Goal: Task Accomplishment & Management: Complete application form

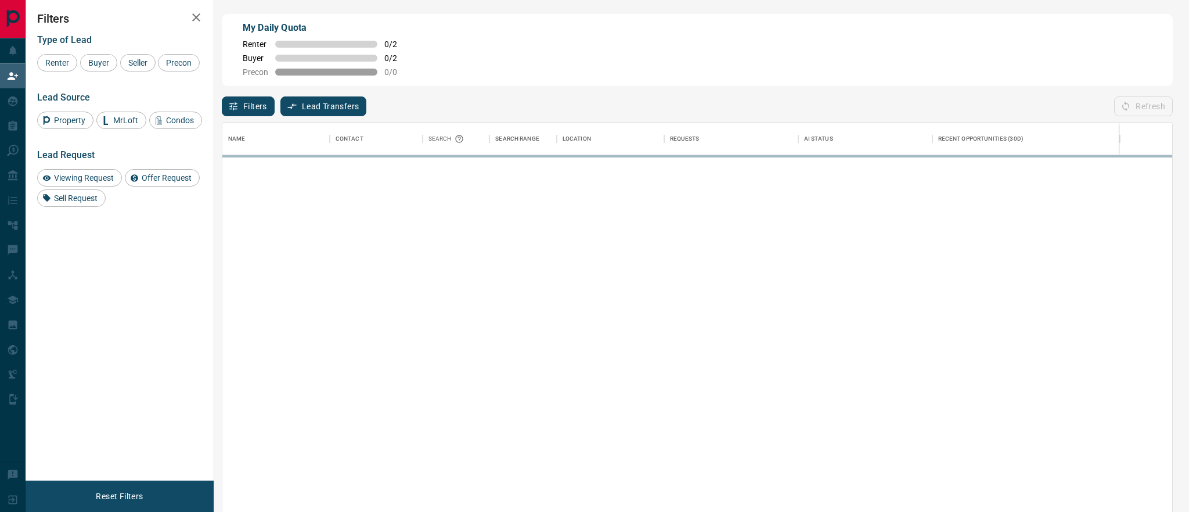
scroll to position [390, 950]
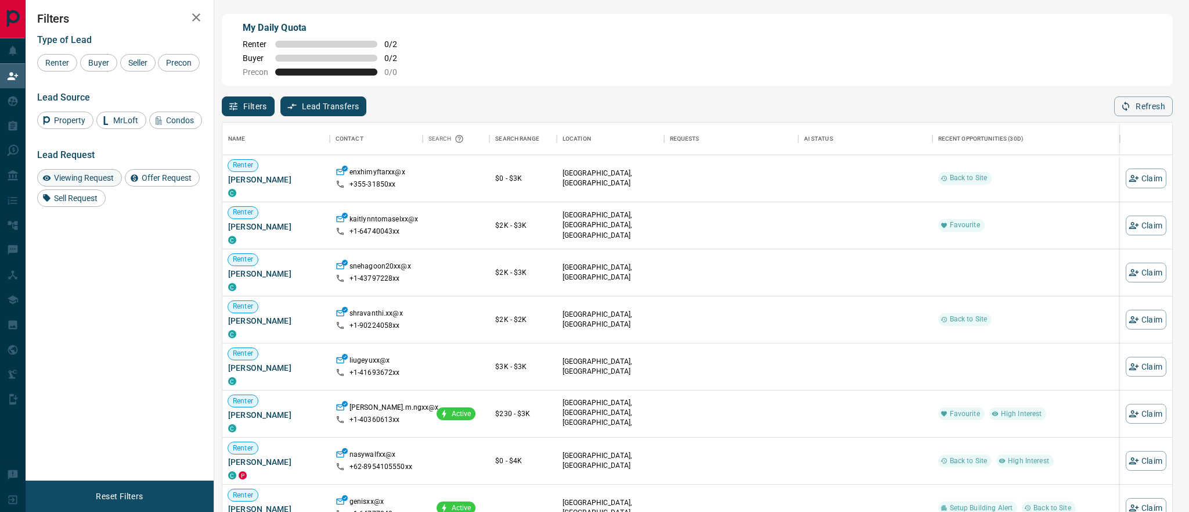
click at [95, 182] on span "Viewing Request" at bounding box center [84, 177] width 68 height 9
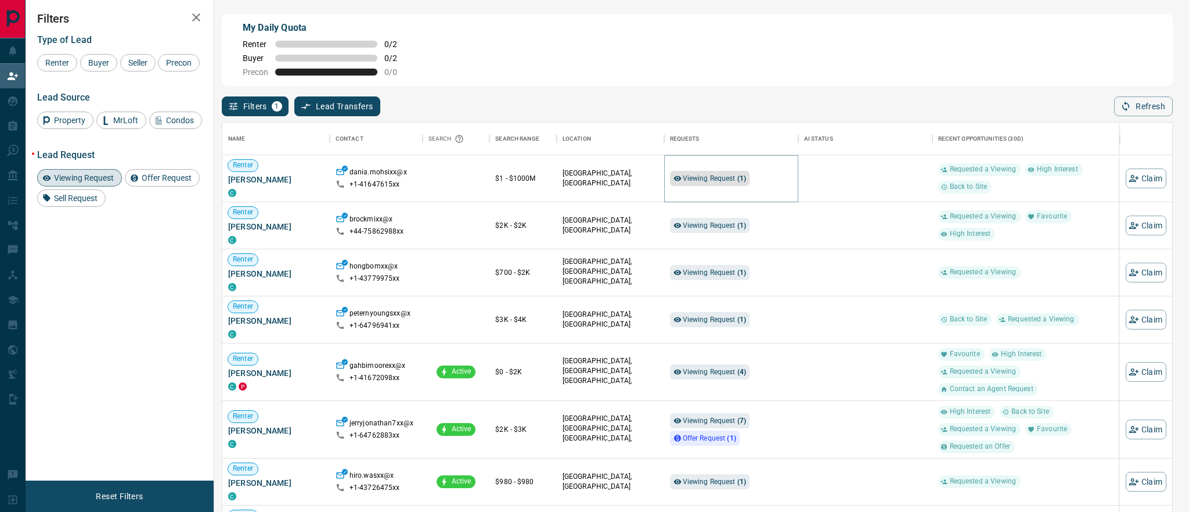
click at [727, 177] on span "Viewing Request ( 1 )" at bounding box center [715, 178] width 64 height 8
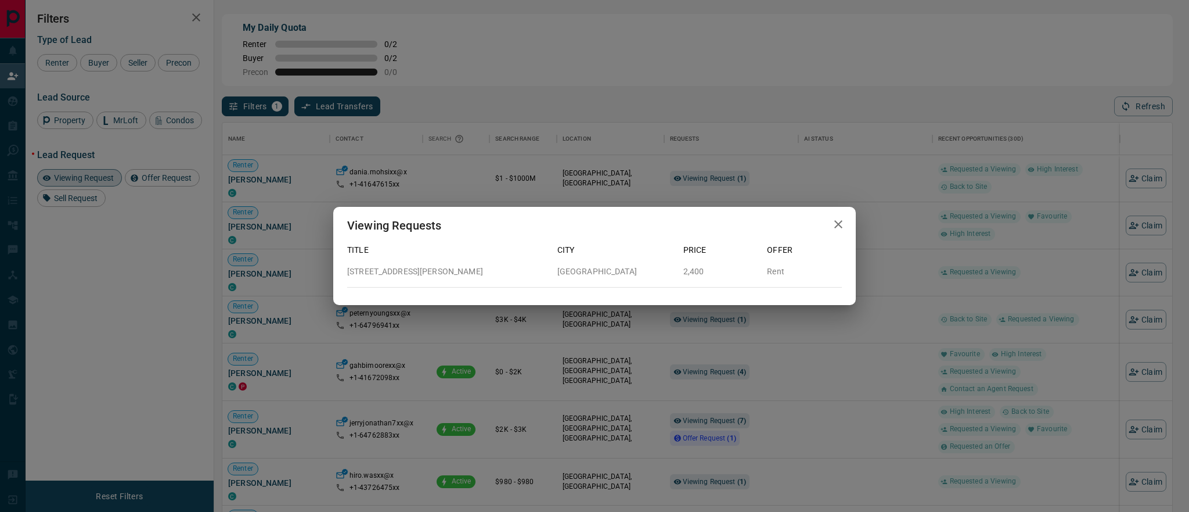
click at [843, 226] on icon "button" at bounding box center [839, 224] width 14 height 14
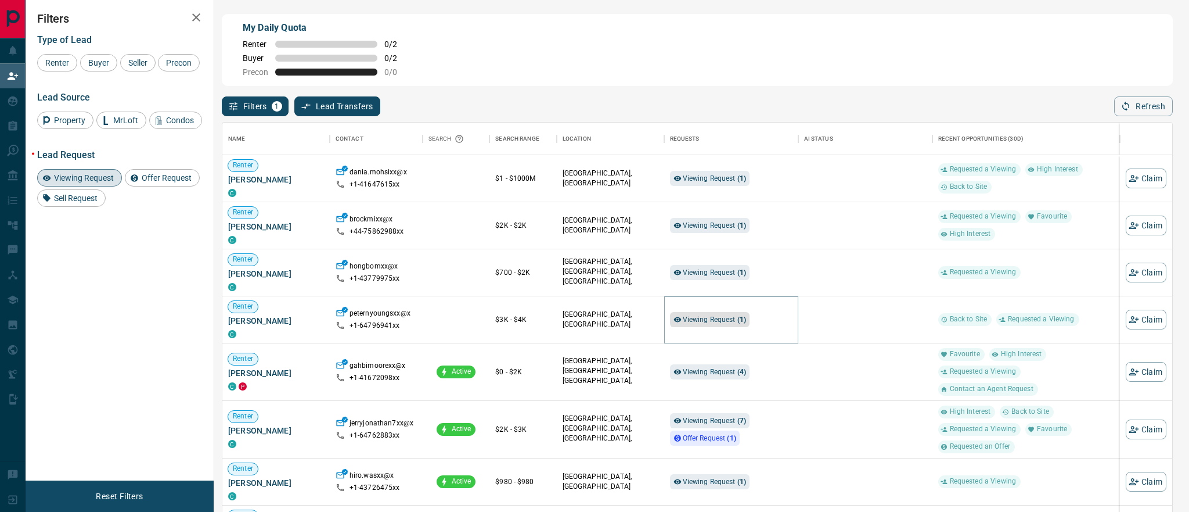
click at [704, 321] on span "Viewing Request ( 1 )" at bounding box center [715, 319] width 64 height 8
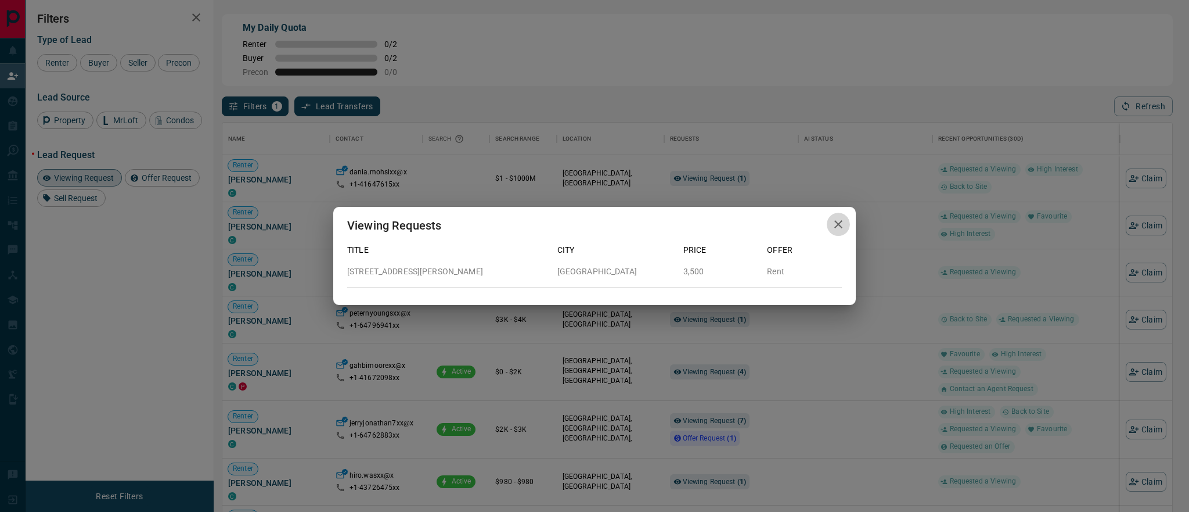
click at [843, 224] on icon "button" at bounding box center [839, 224] width 14 height 14
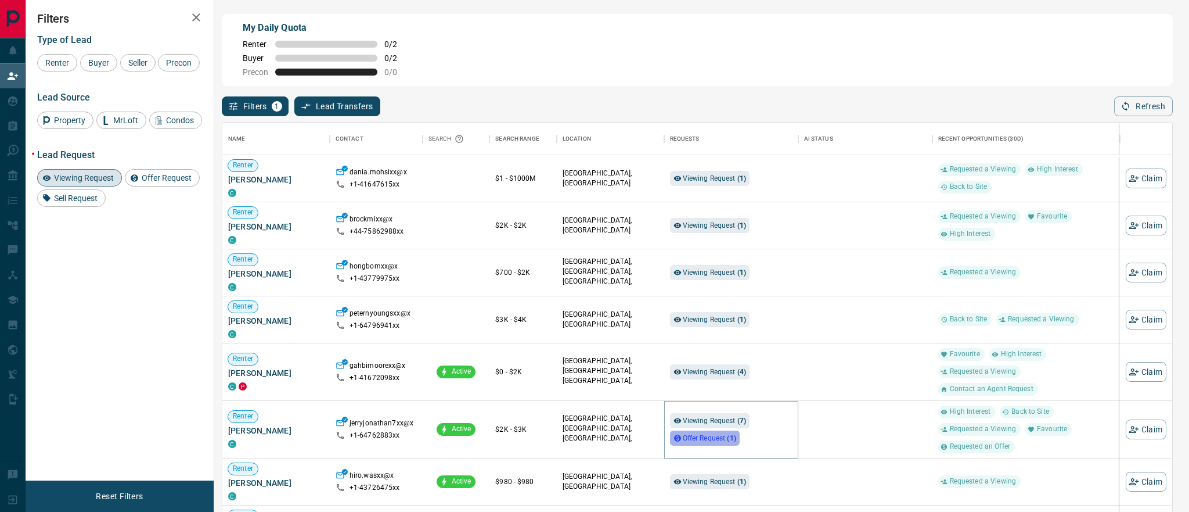
click at [696, 439] on span "Offer Request ( 1 )" at bounding box center [709, 438] width 53 height 8
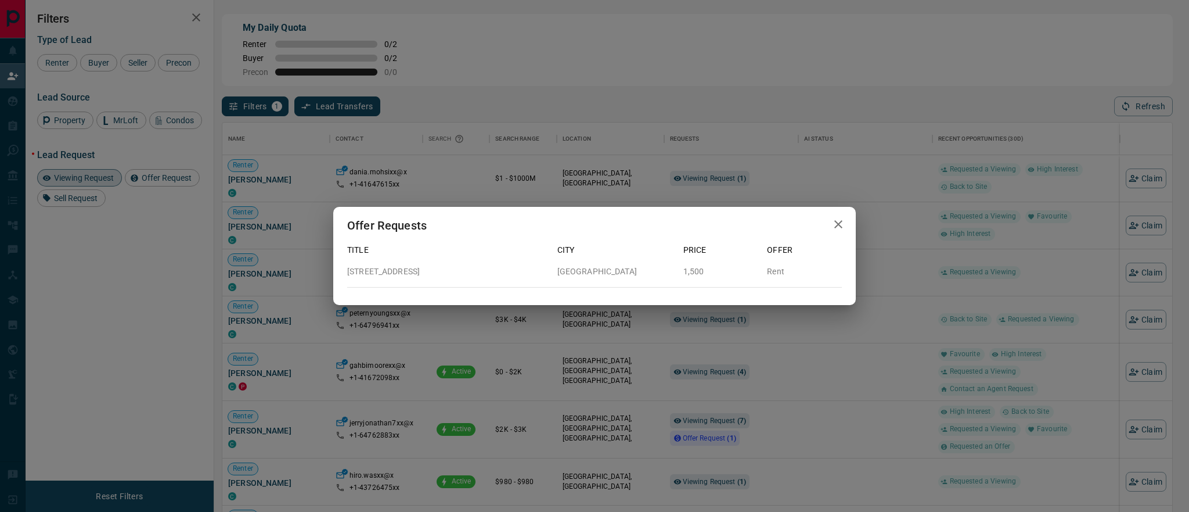
click at [836, 224] on icon "button" at bounding box center [839, 224] width 14 height 14
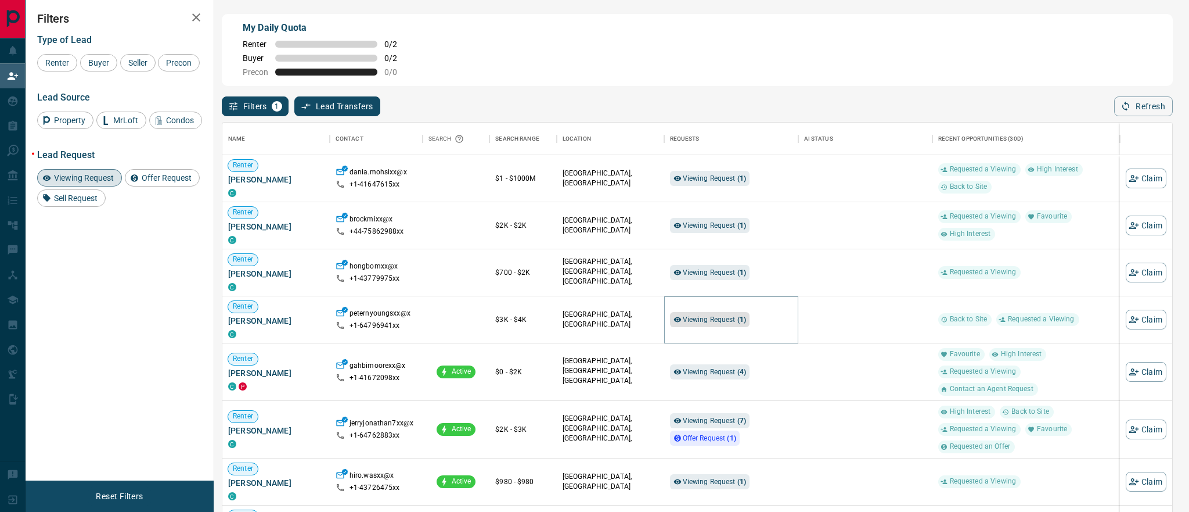
click at [722, 319] on span "Viewing Request ( 1 )" at bounding box center [715, 319] width 64 height 8
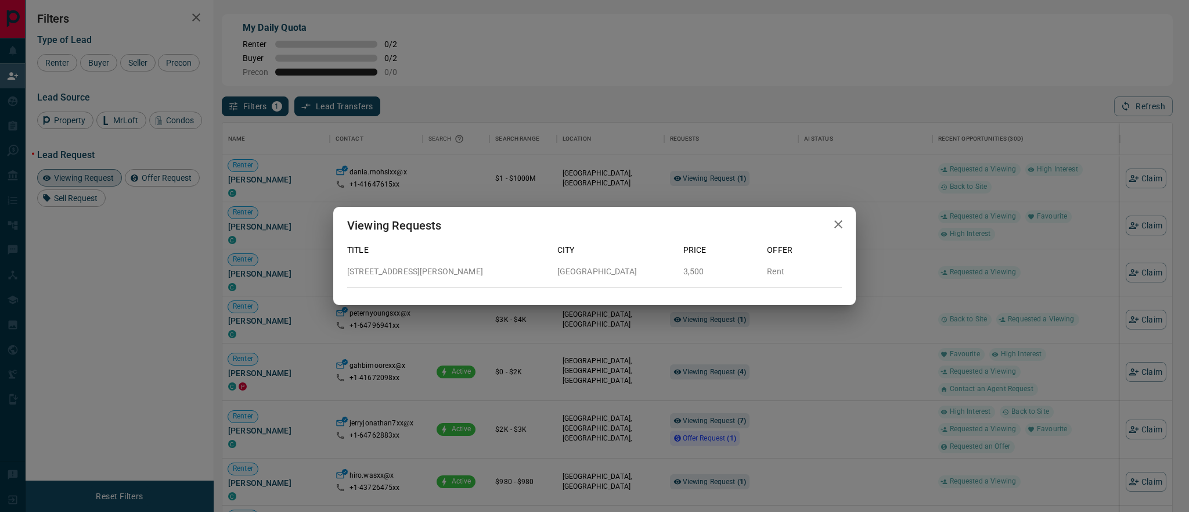
click at [398, 274] on p "[STREET_ADDRESS][PERSON_NAME]" at bounding box center [447, 271] width 201 height 12
click at [838, 223] on icon "button" at bounding box center [838, 224] width 8 height 8
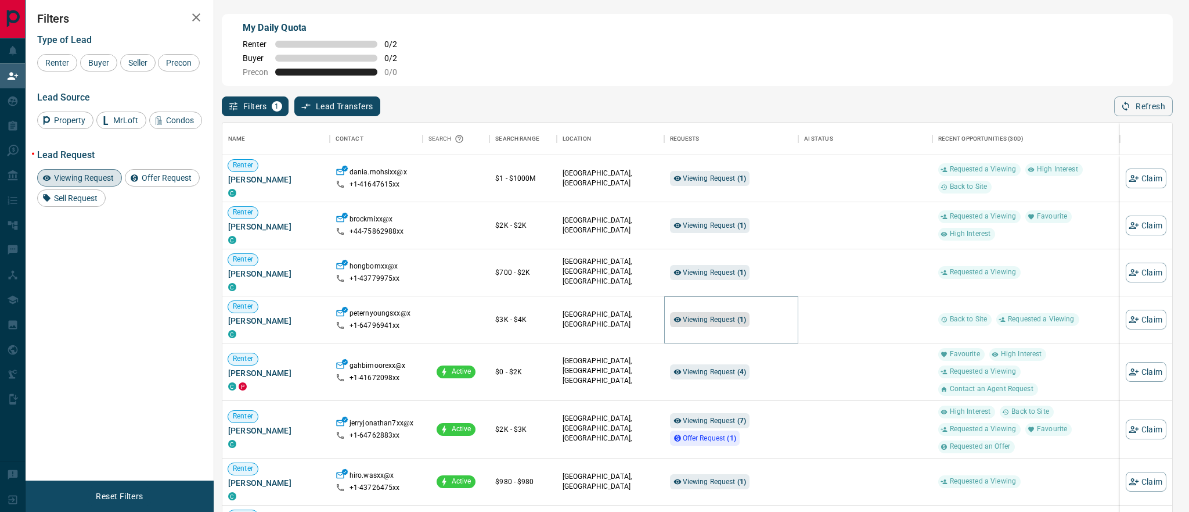
click at [732, 318] on span "Viewing Request ( 1 )" at bounding box center [715, 319] width 64 height 8
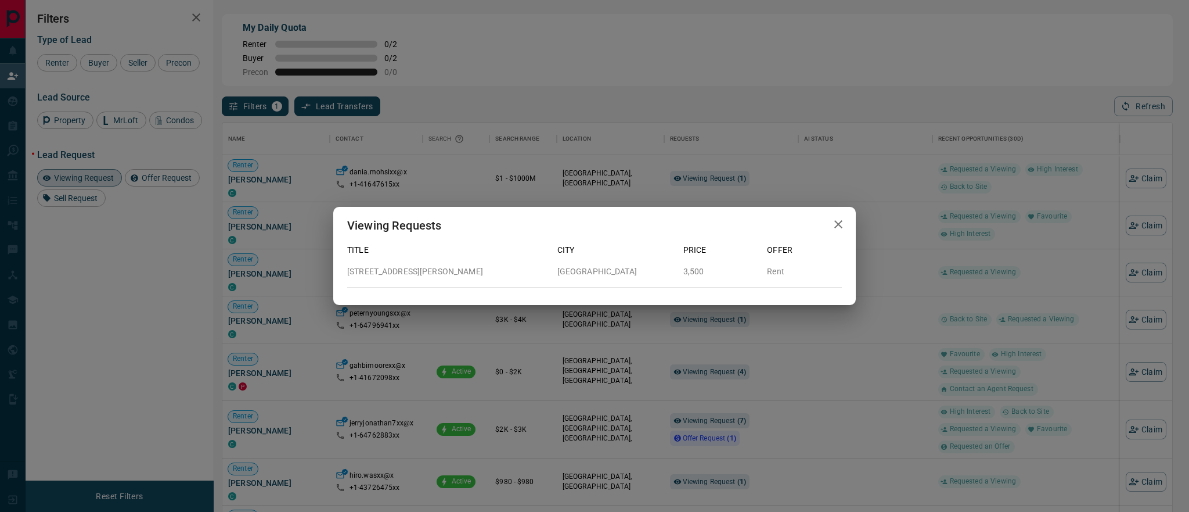
click at [838, 222] on icon "button" at bounding box center [839, 224] width 14 height 14
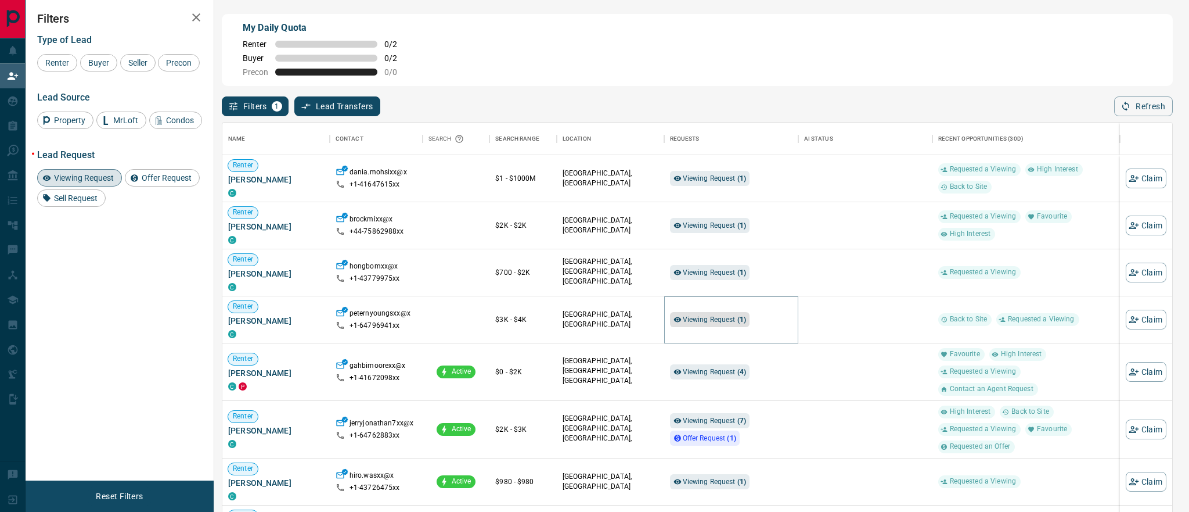
click at [736, 323] on span "Viewing Request ( 1 )" at bounding box center [715, 320] width 64 height 12
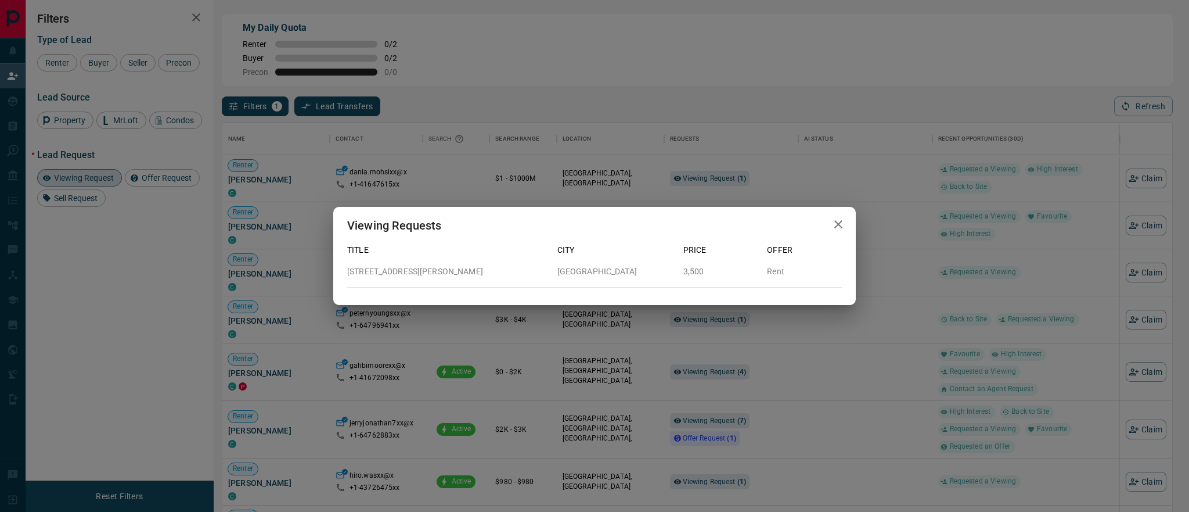
click at [838, 225] on icon "button" at bounding box center [838, 224] width 8 height 8
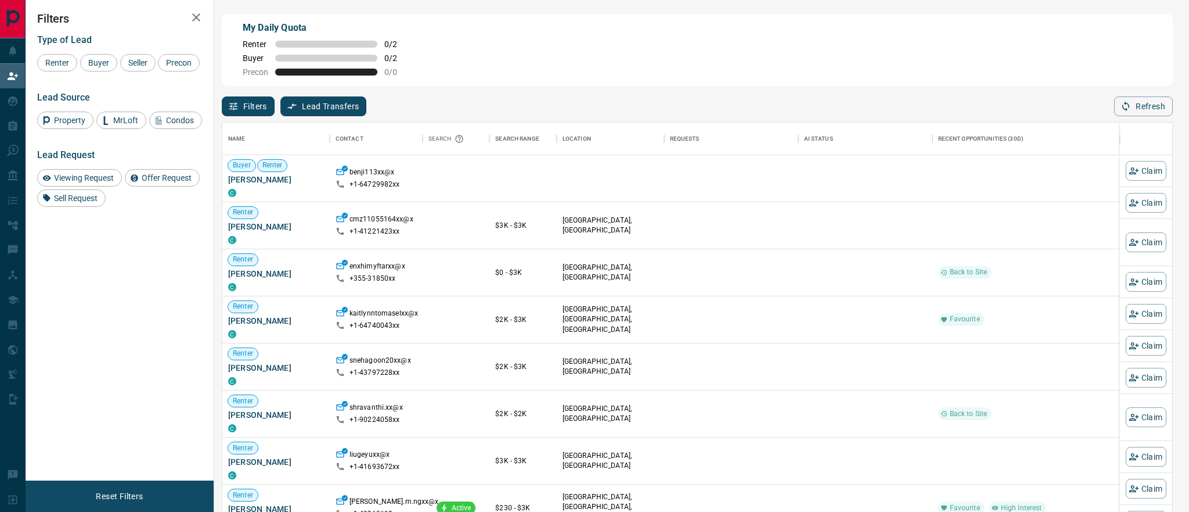
scroll to position [390, 950]
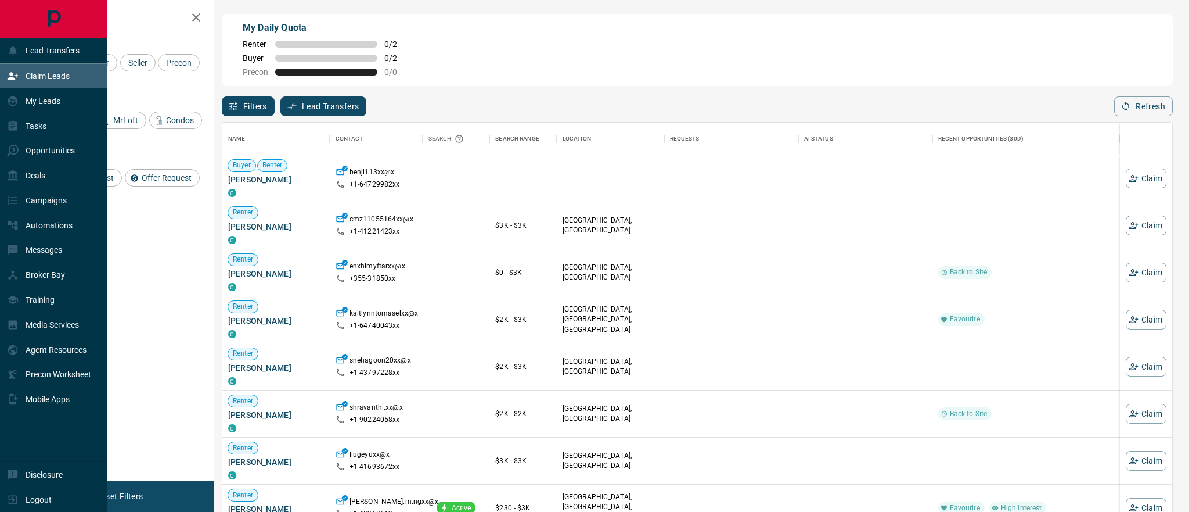
click at [59, 77] on p "Claim Leads" at bounding box center [48, 75] width 44 height 9
click at [30, 100] on p "My Leads" at bounding box center [43, 100] width 35 height 9
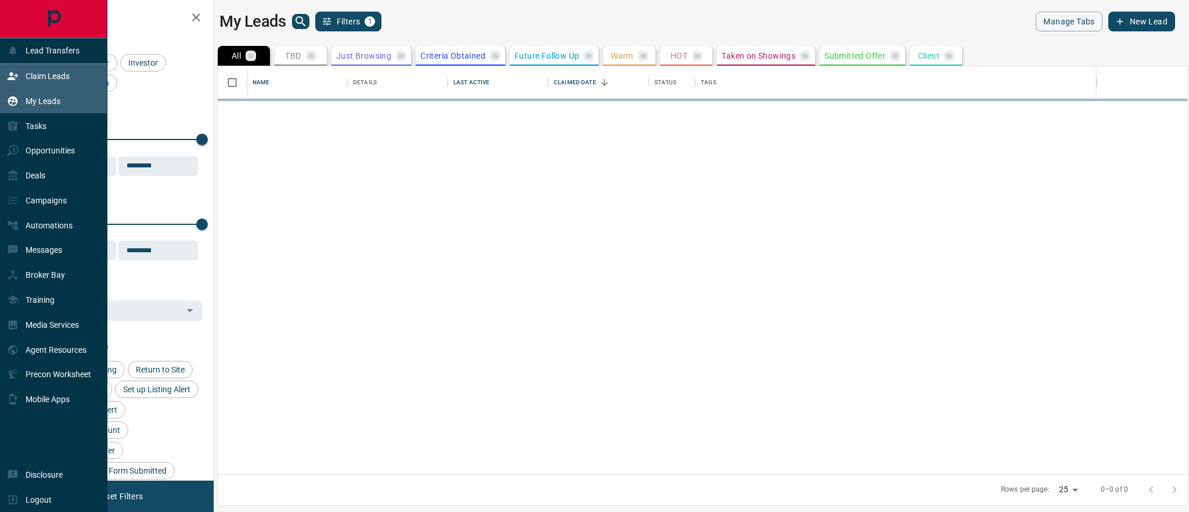
scroll to position [408, 970]
click at [42, 84] on div "Claim Leads" at bounding box center [38, 76] width 63 height 19
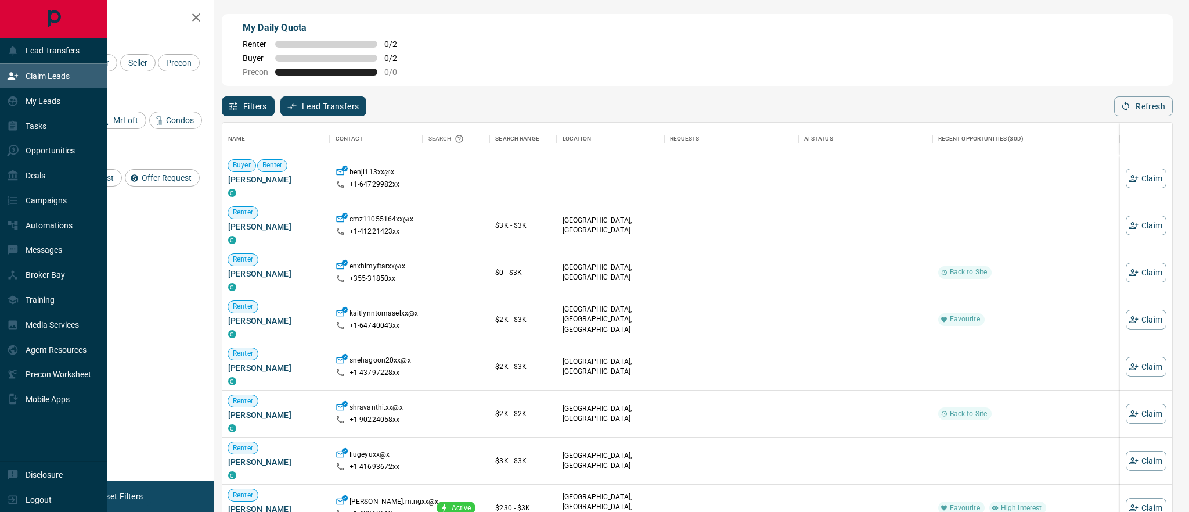
scroll to position [390, 950]
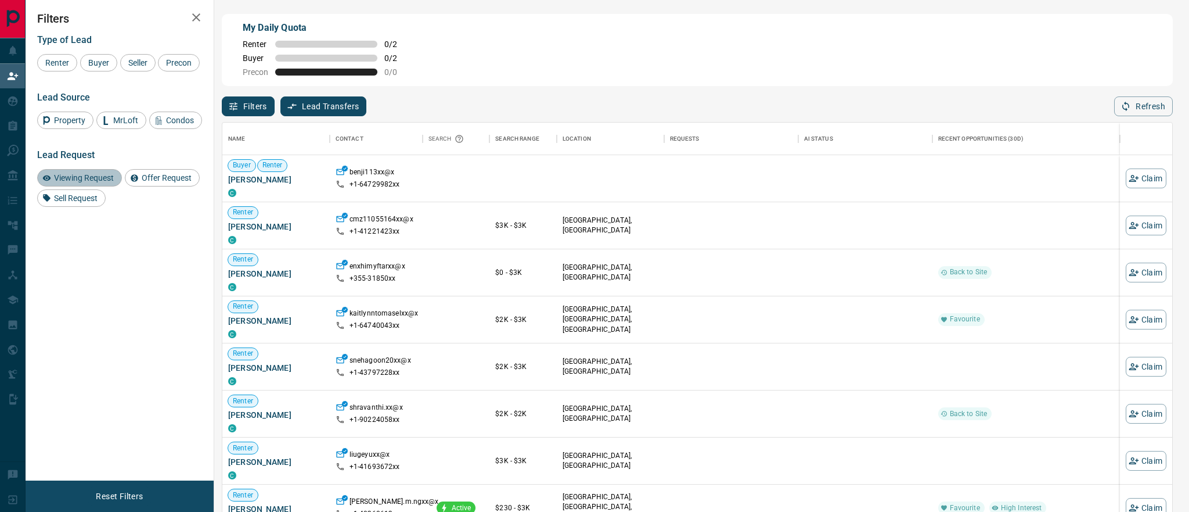
click at [87, 182] on span "Viewing Request" at bounding box center [84, 177] width 68 height 9
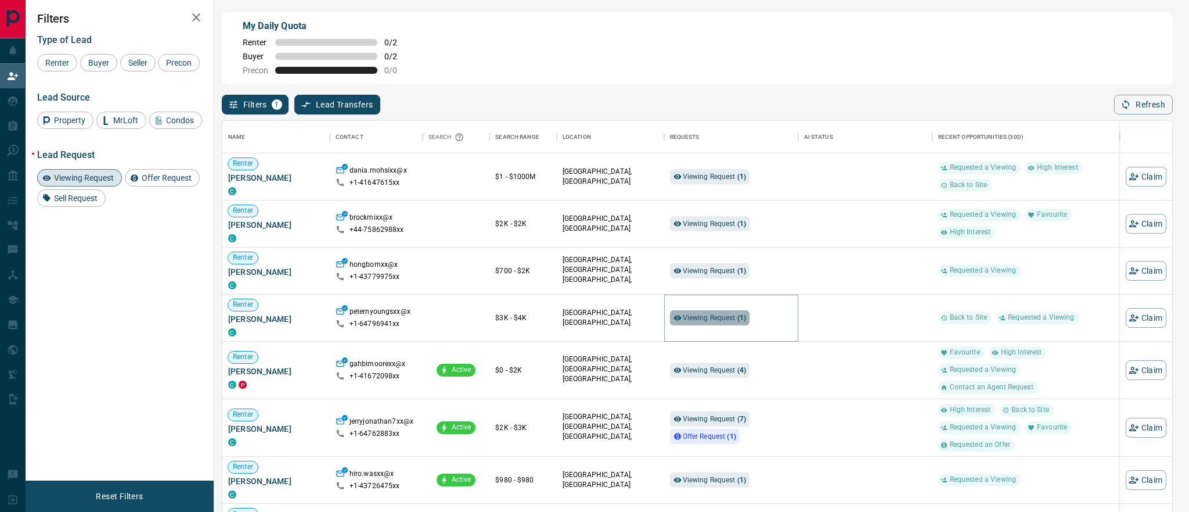
click at [689, 316] on span "Viewing Request ( 1 )" at bounding box center [715, 318] width 64 height 8
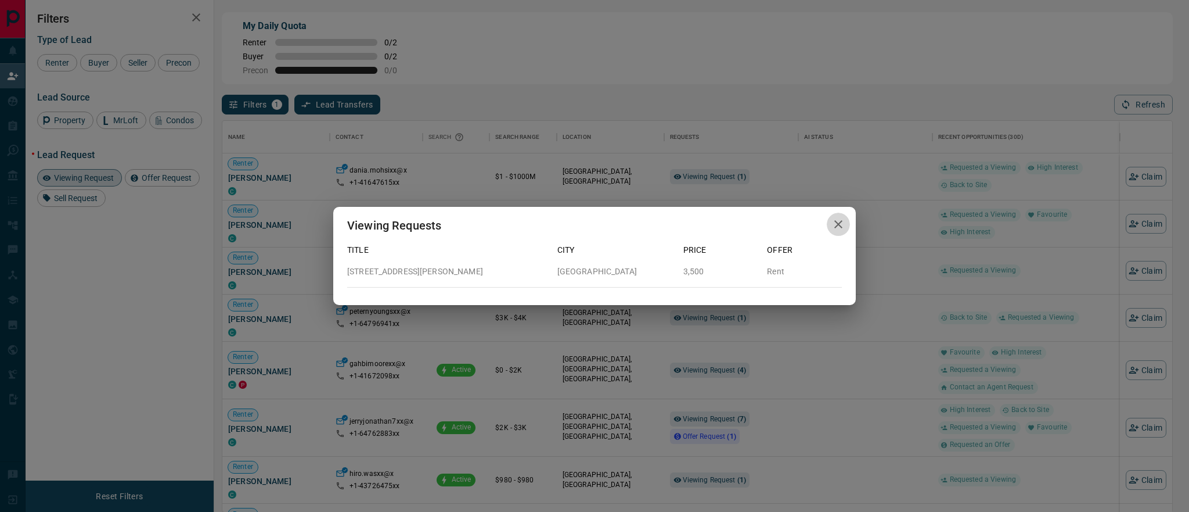
click at [840, 228] on icon "button" at bounding box center [839, 224] width 14 height 14
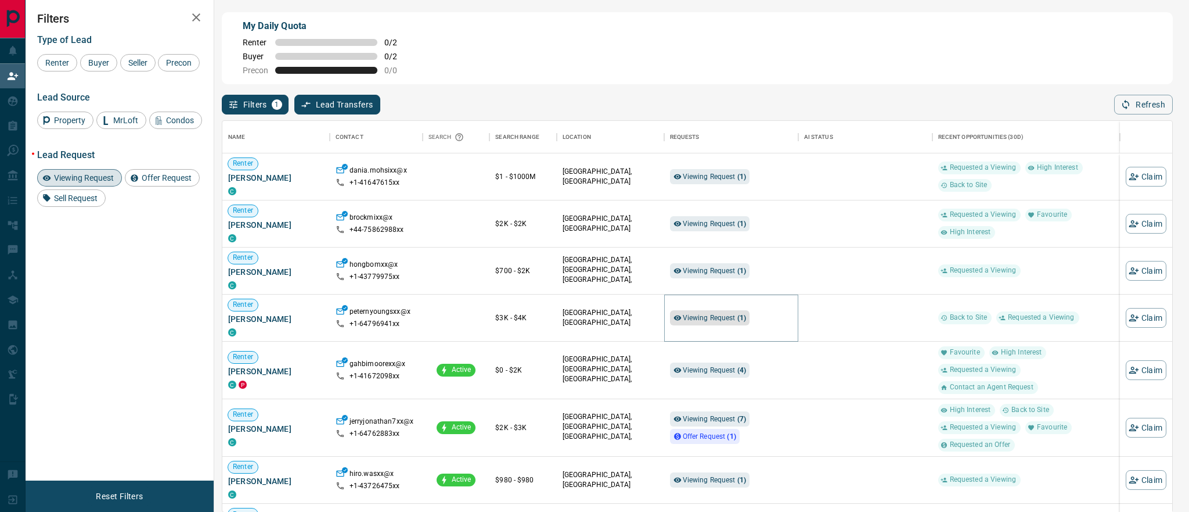
click at [708, 314] on span "Viewing Request ( 1 )" at bounding box center [715, 318] width 64 height 8
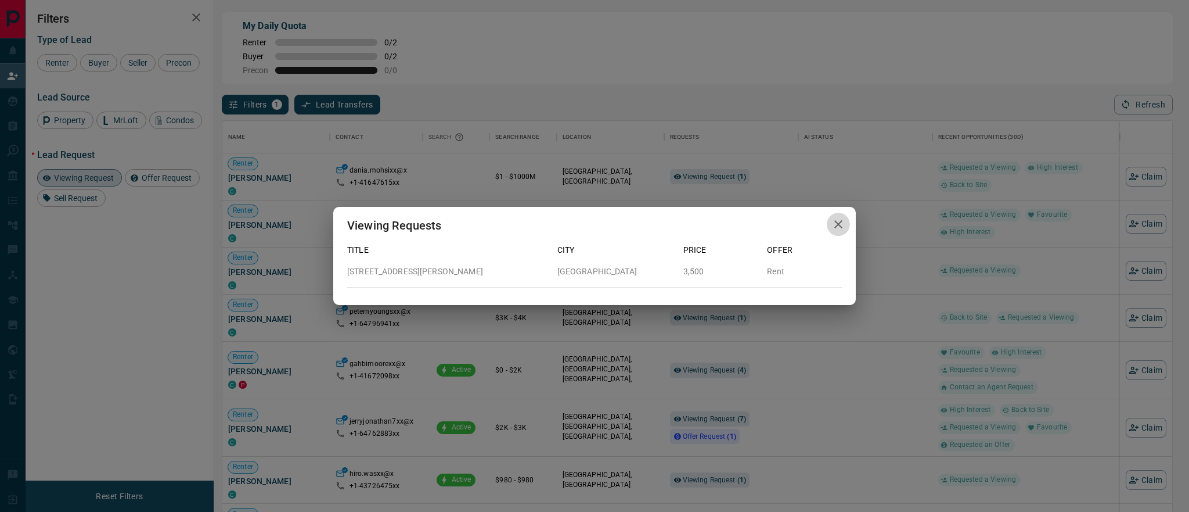
click at [838, 228] on icon "button" at bounding box center [839, 224] width 14 height 14
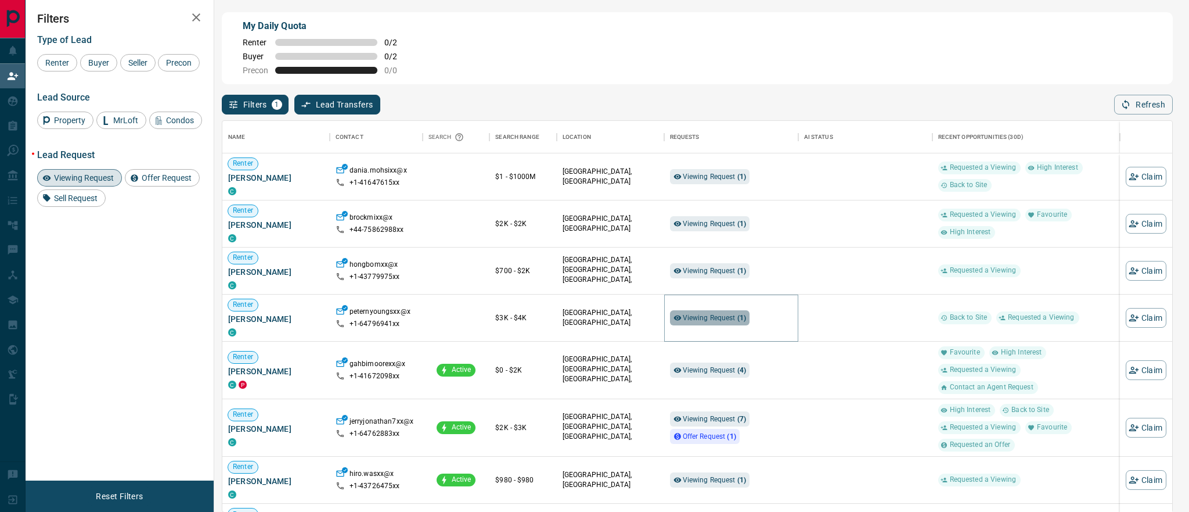
click at [729, 321] on span "Viewing Request ( 1 )" at bounding box center [715, 318] width 64 height 8
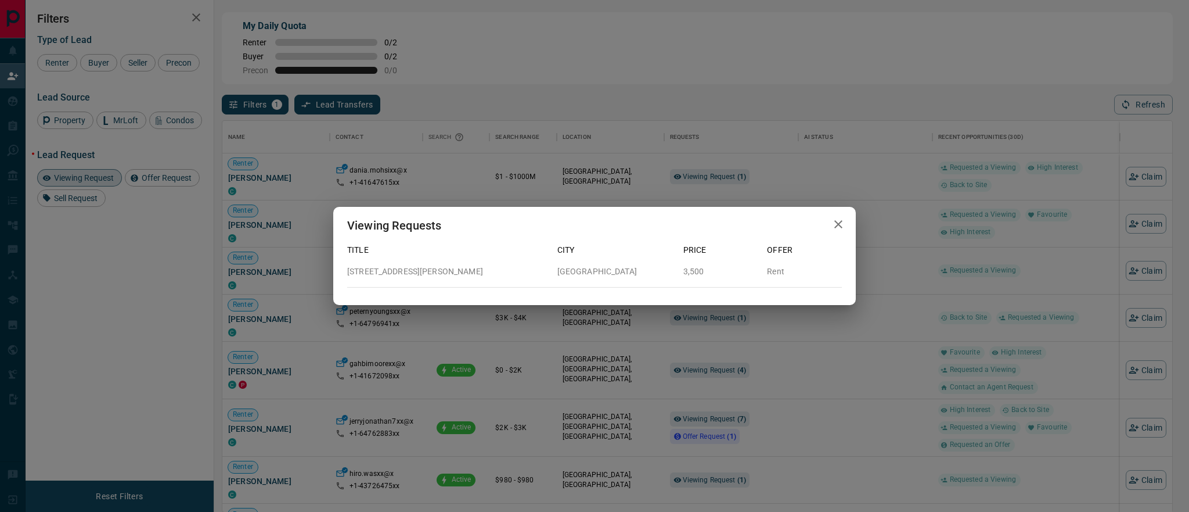
click at [844, 221] on icon "button" at bounding box center [839, 224] width 14 height 14
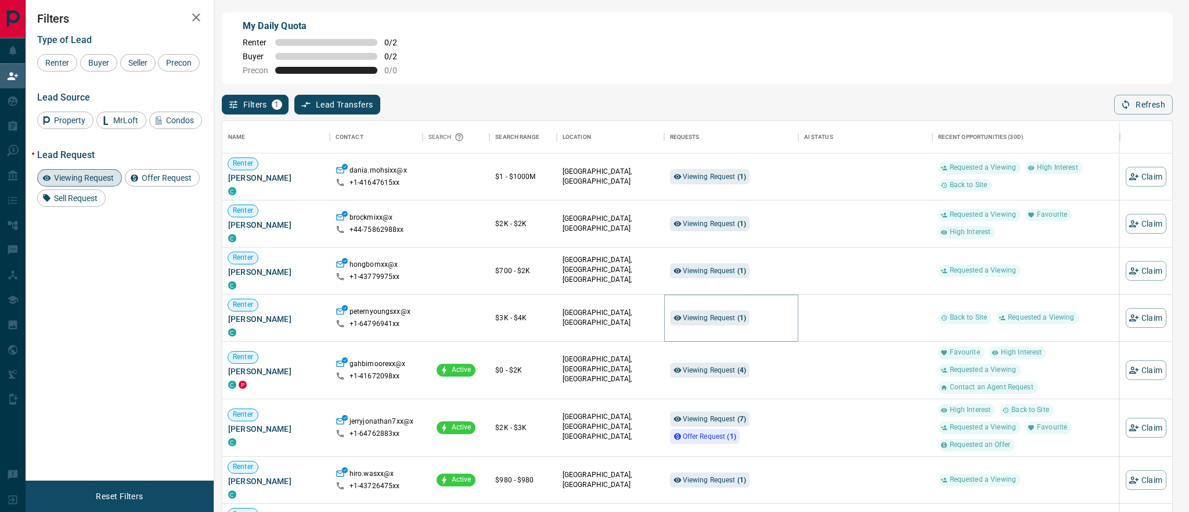
scroll to position [0, 0]
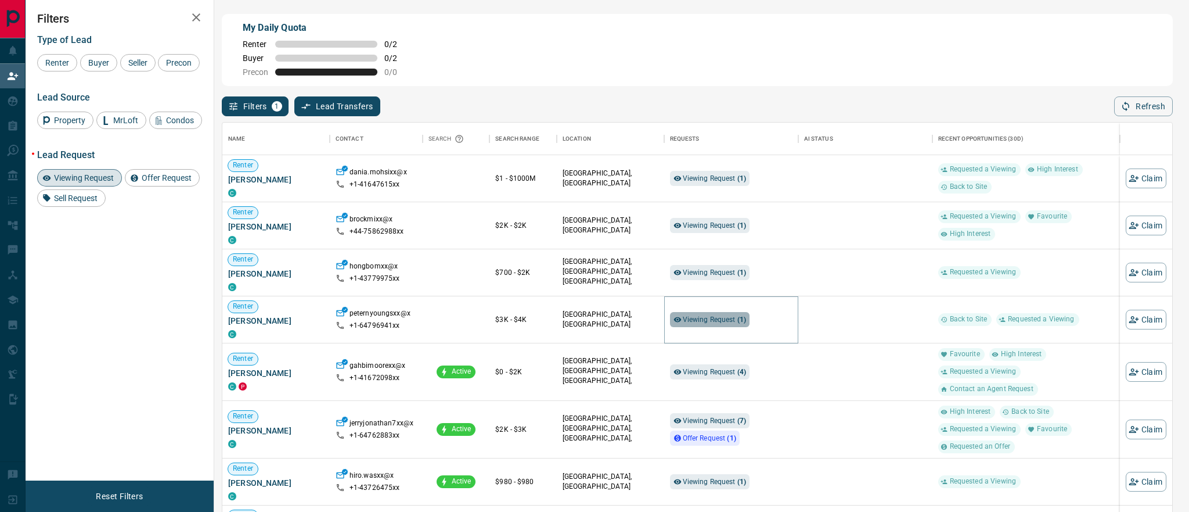
click at [699, 318] on span "Viewing Request ( 1 )" at bounding box center [715, 319] width 64 height 8
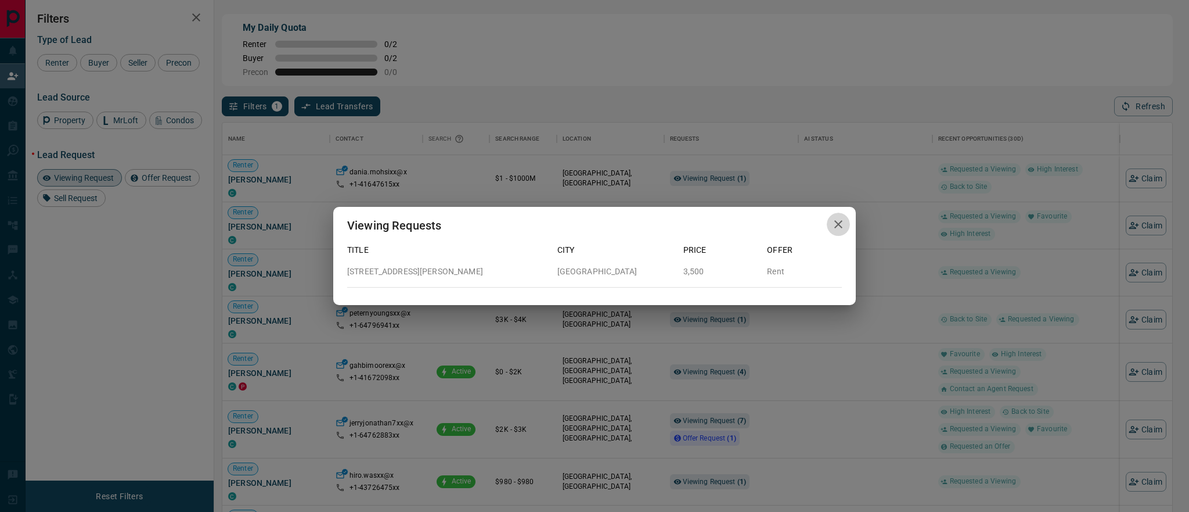
click at [840, 222] on icon "button" at bounding box center [838, 224] width 8 height 8
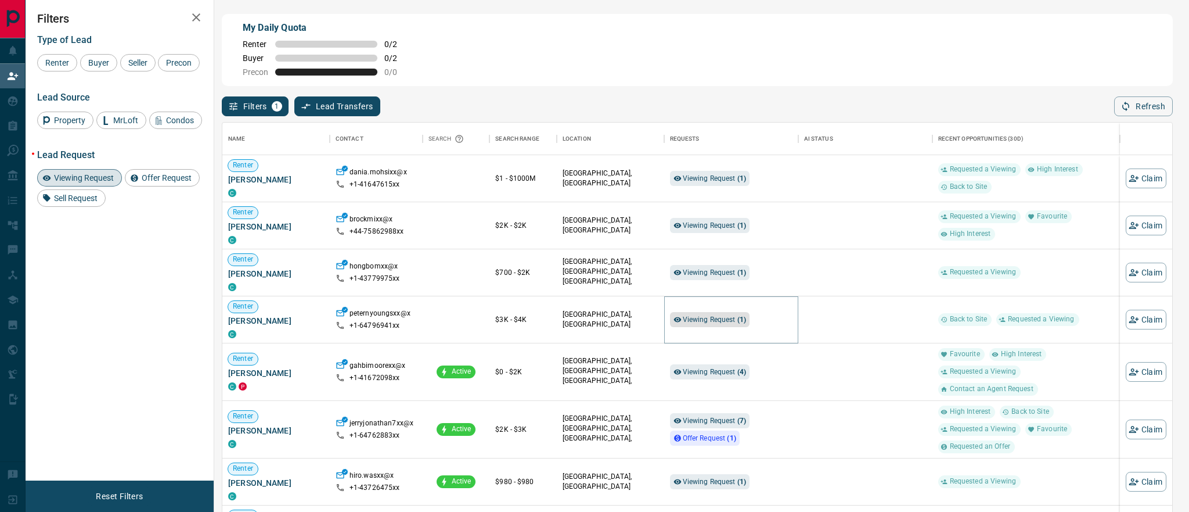
click at [708, 319] on span "Viewing Request ( 1 )" at bounding box center [715, 319] width 64 height 8
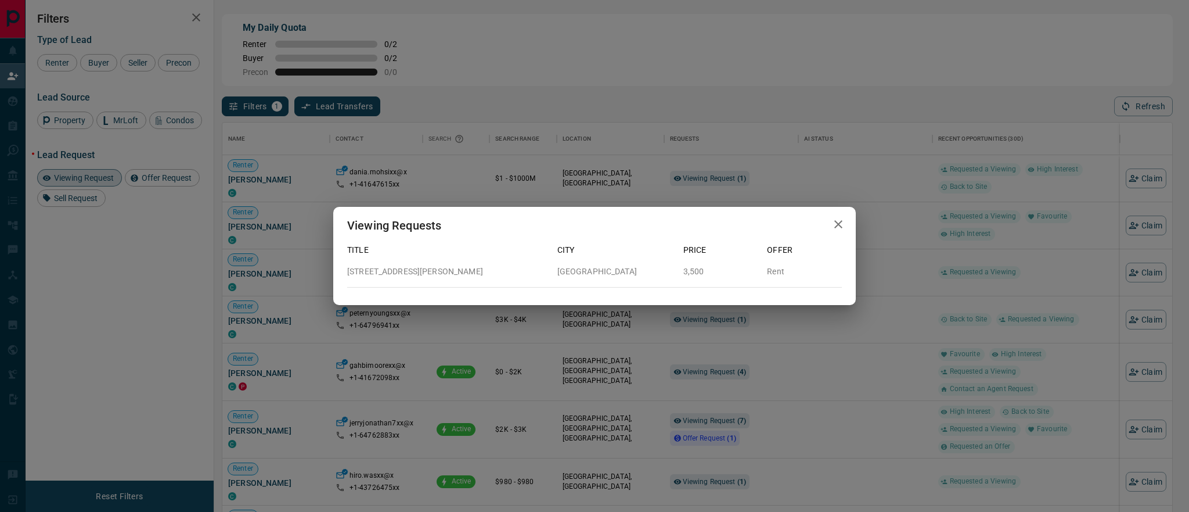
click at [843, 225] on icon "button" at bounding box center [839, 224] width 14 height 14
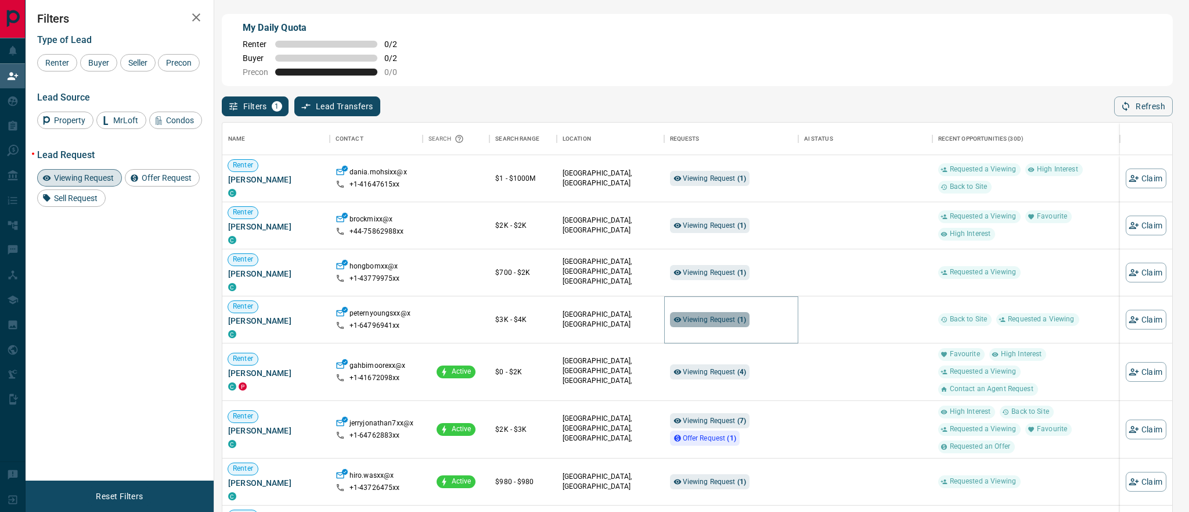
click at [722, 319] on span "Viewing Request ( 1 )" at bounding box center [715, 319] width 64 height 8
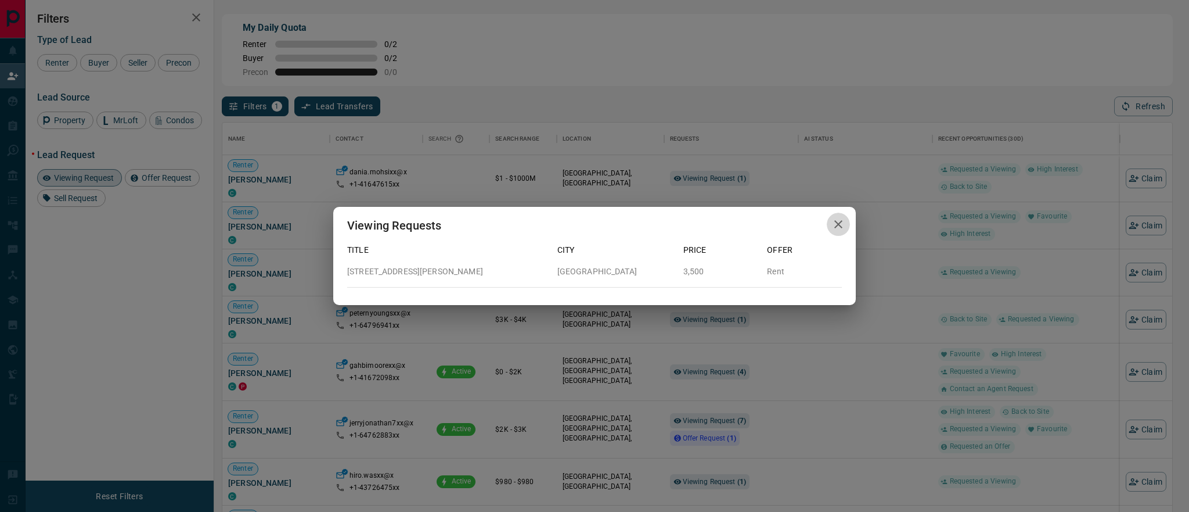
click at [835, 225] on icon "button" at bounding box center [839, 224] width 14 height 14
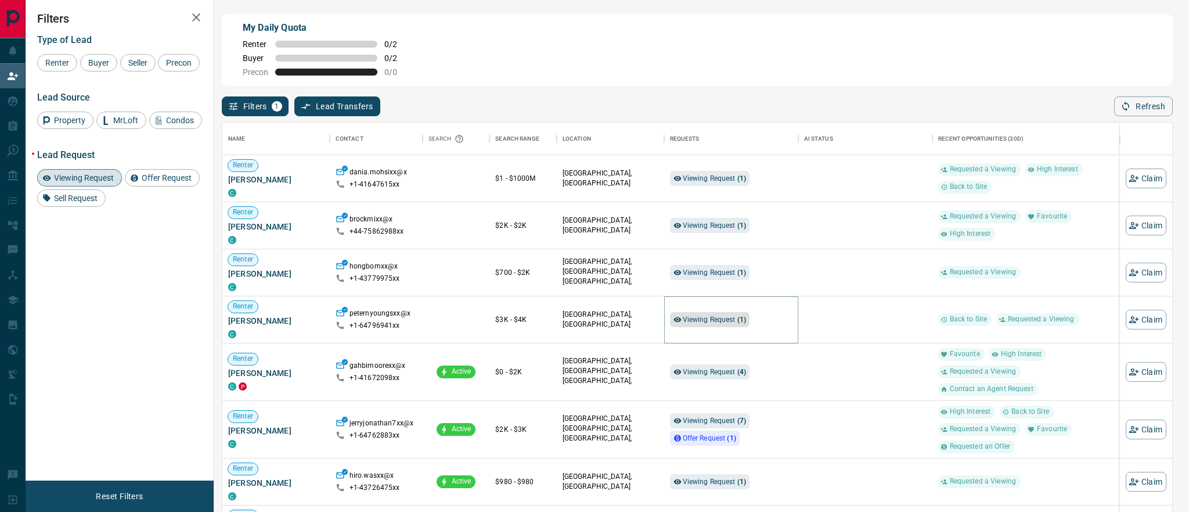
click at [689, 316] on span "Viewing Request ( 1 )" at bounding box center [715, 319] width 64 height 8
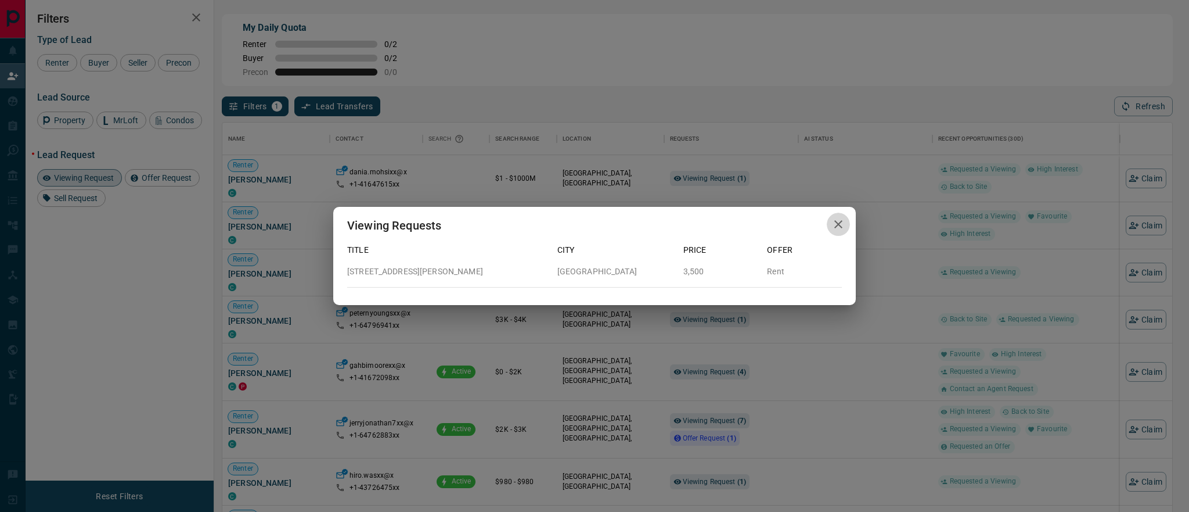
click at [834, 225] on icon "button" at bounding box center [839, 224] width 14 height 14
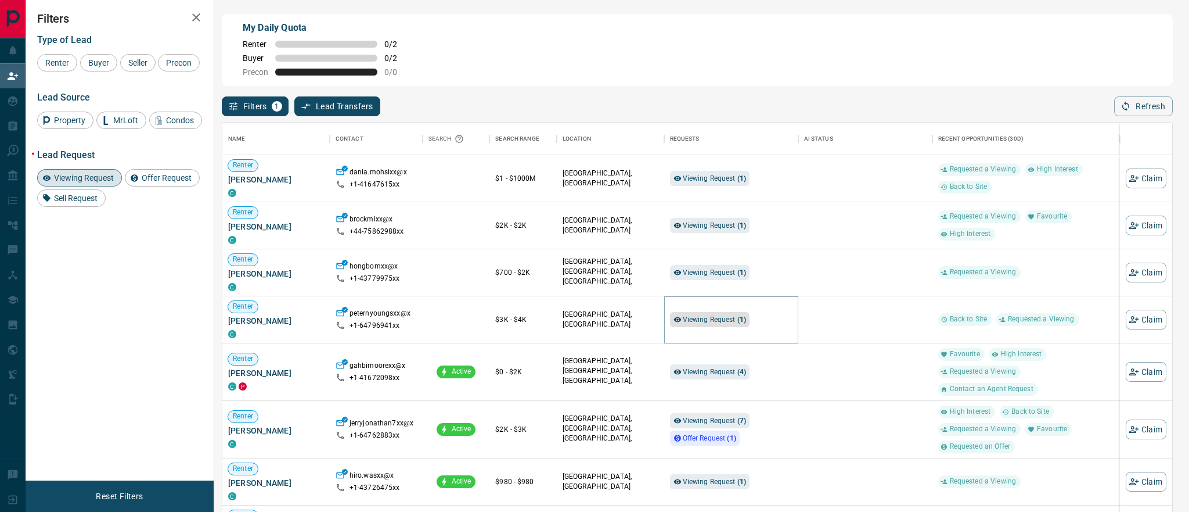
click at [712, 316] on span "Viewing Request ( 1 )" at bounding box center [715, 319] width 64 height 8
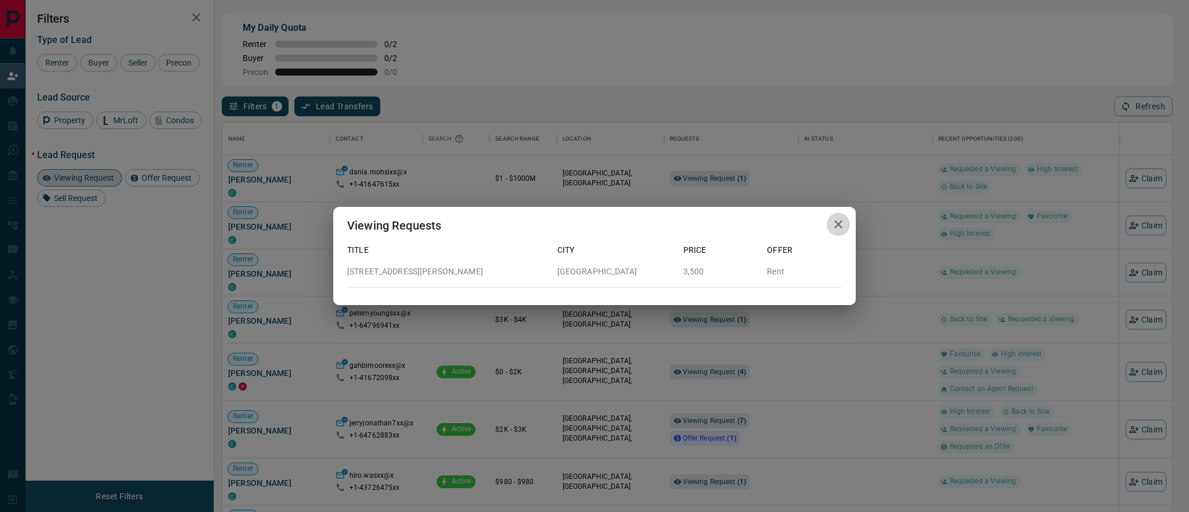
click at [840, 226] on icon "button" at bounding box center [838, 224] width 8 height 8
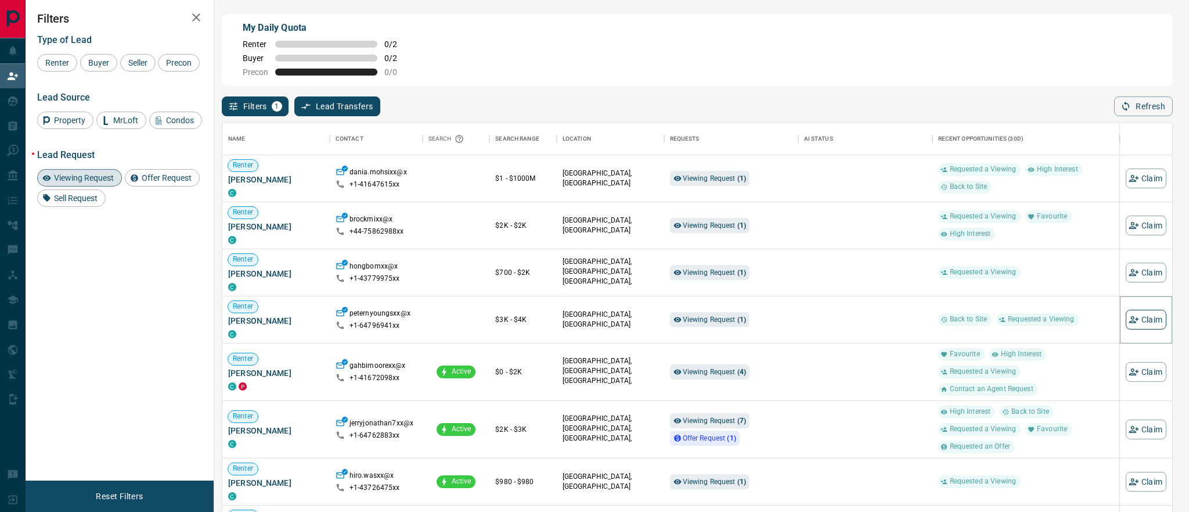
click at [1147, 315] on button "Claim" at bounding box center [1146, 319] width 41 height 20
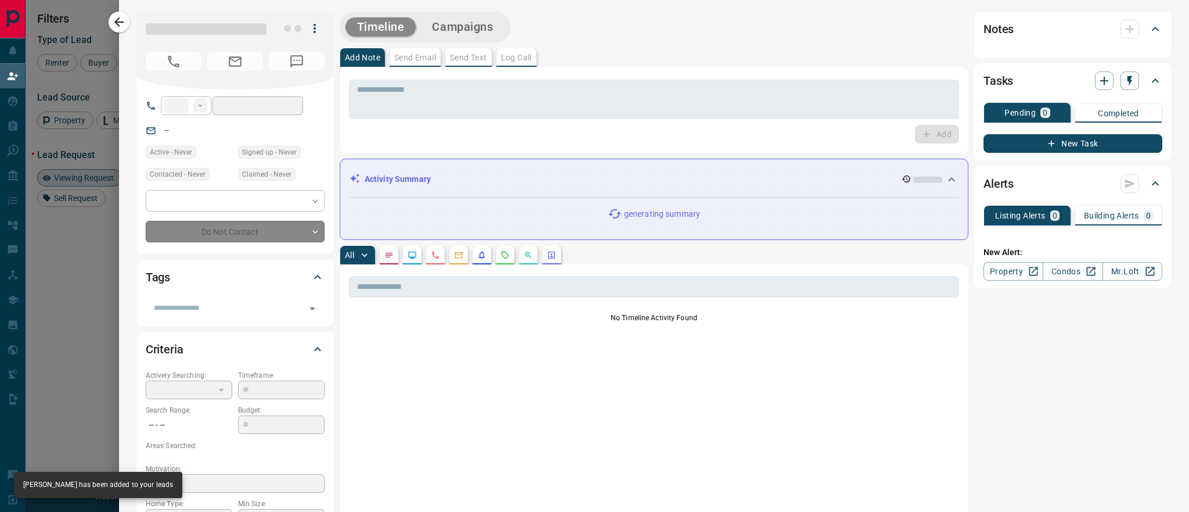
type input "**"
type input "**********"
type input "**"
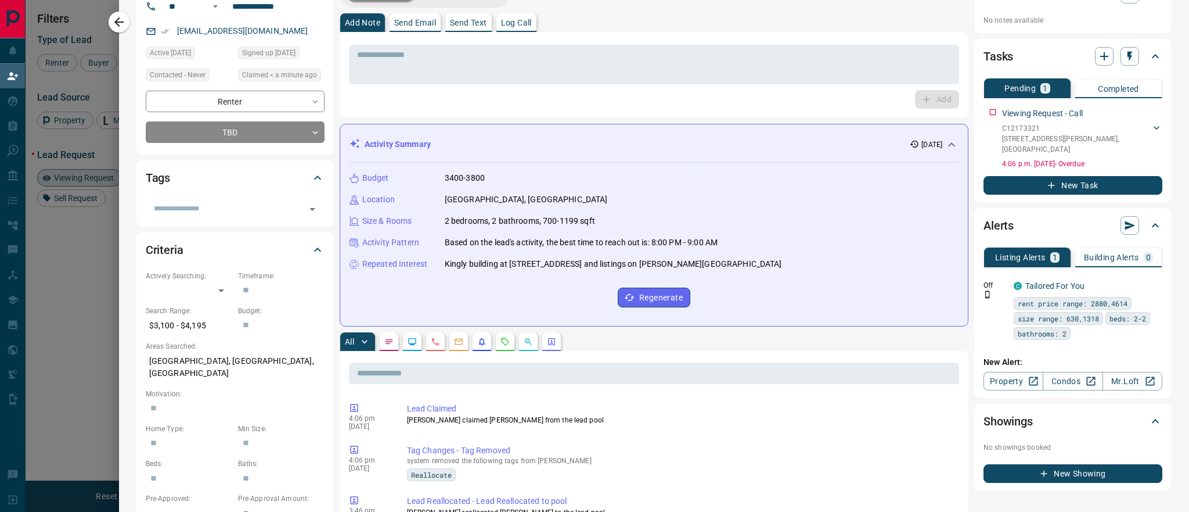
scroll to position [185, 0]
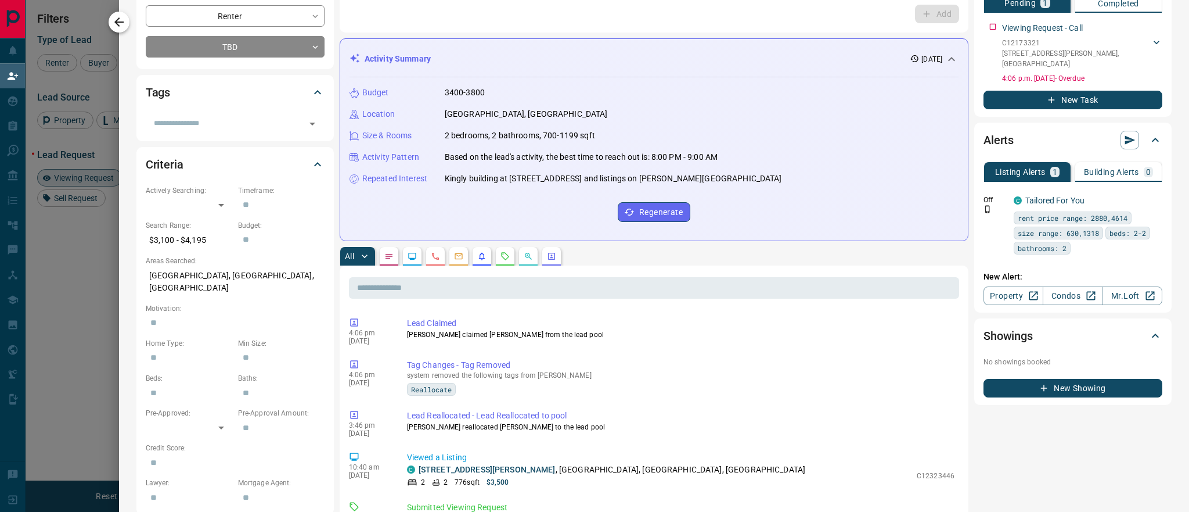
click at [120, 21] on icon "button" at bounding box center [118, 21] width 9 height 9
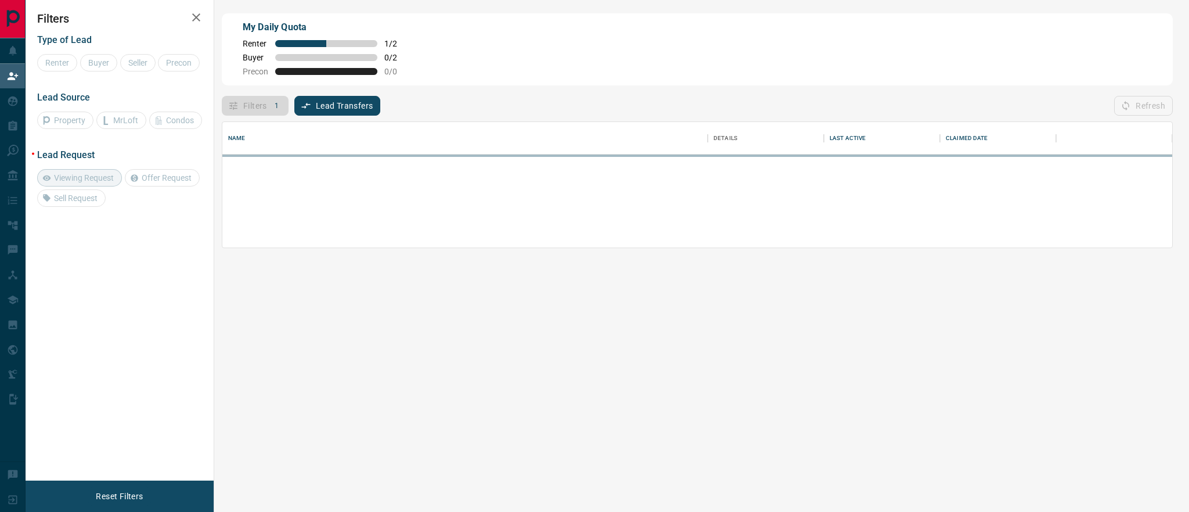
scroll to position [79, 950]
